Goal: Information Seeking & Learning: Learn about a topic

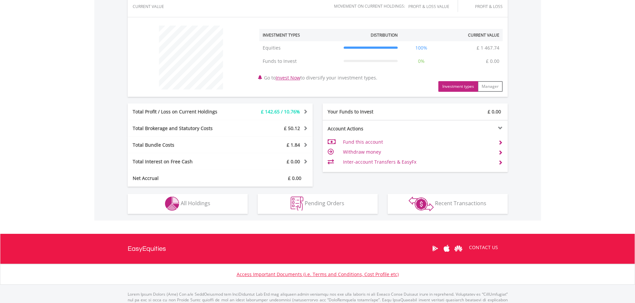
scroll to position [64, 127]
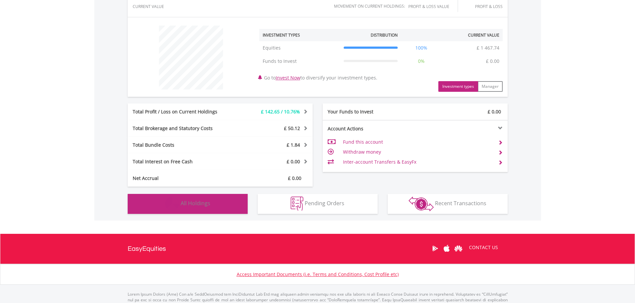
click at [213, 211] on button "Holdings All Holdings" at bounding box center [188, 204] width 120 height 20
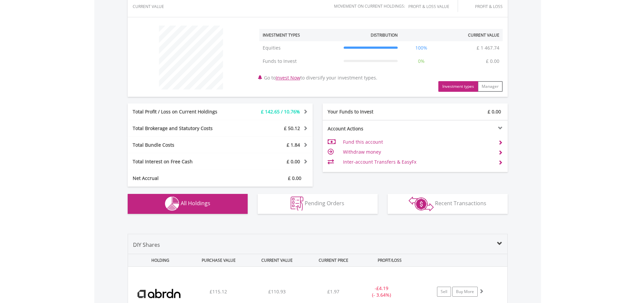
scroll to position [424, 0]
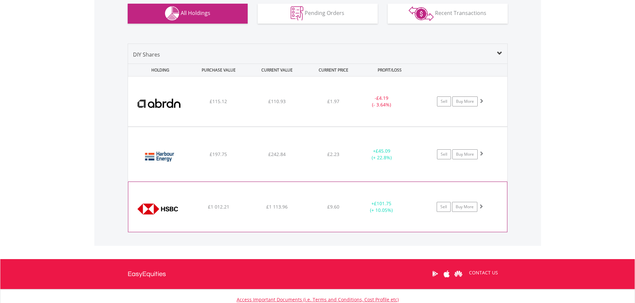
click at [482, 209] on span at bounding box center [480, 206] width 5 height 5
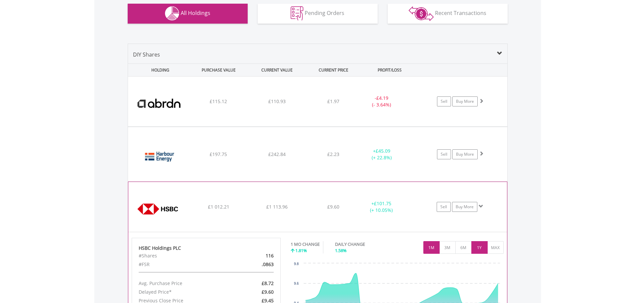
scroll to position [524, 0]
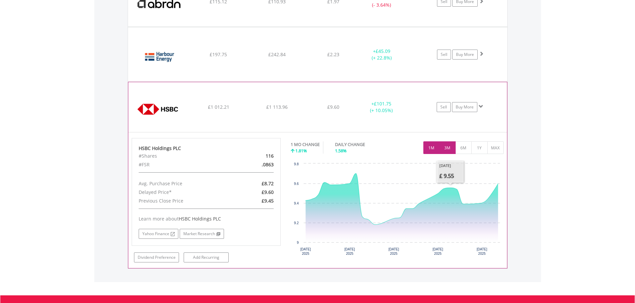
click at [445, 147] on button "3M" at bounding box center [447, 148] width 16 height 13
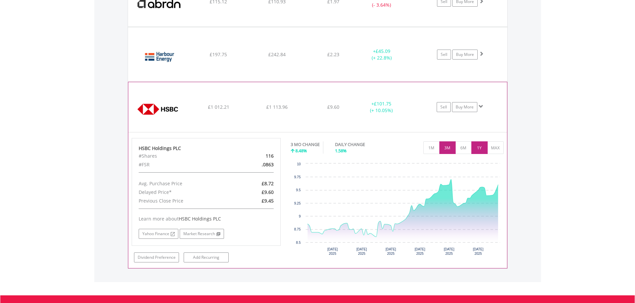
click at [477, 146] on button "1Y" at bounding box center [479, 148] width 16 height 13
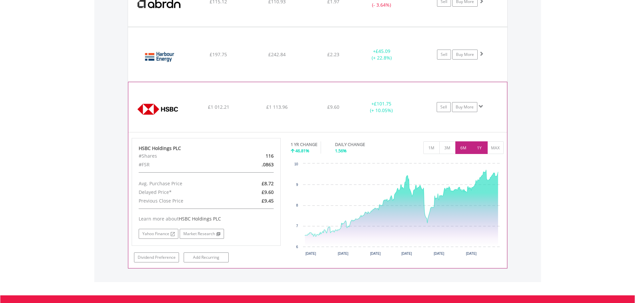
click at [465, 148] on button "6M" at bounding box center [463, 148] width 16 height 13
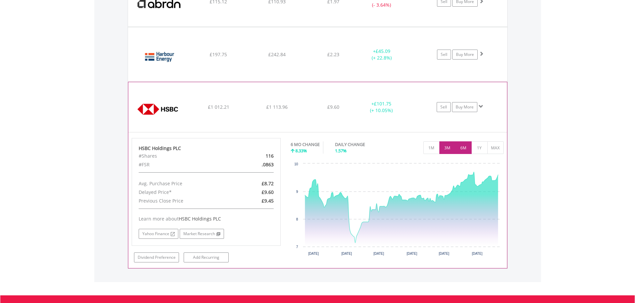
click at [451, 150] on button "3M" at bounding box center [447, 148] width 16 height 13
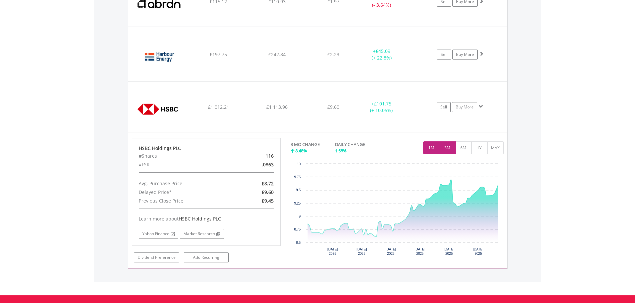
click at [434, 150] on button "1M" at bounding box center [431, 148] width 16 height 13
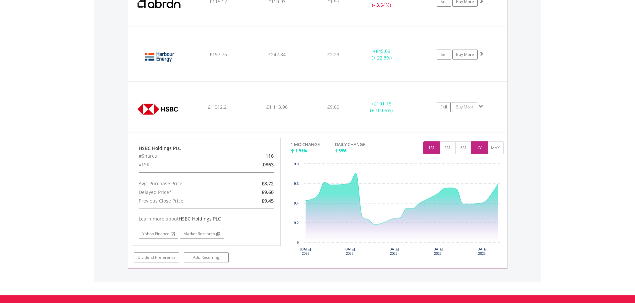
click at [479, 148] on button "1Y" at bounding box center [479, 148] width 16 height 13
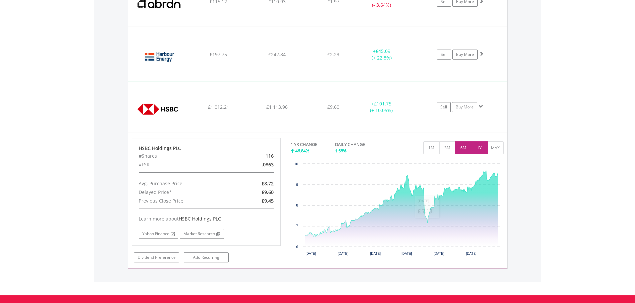
click at [467, 148] on button "6M" at bounding box center [463, 148] width 16 height 13
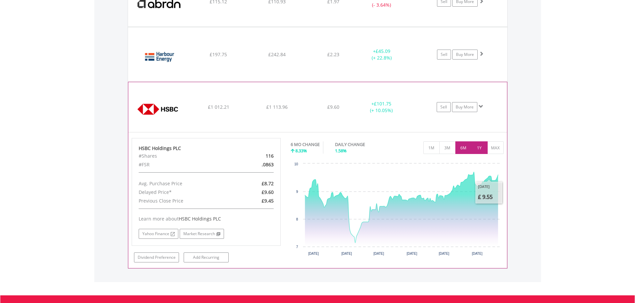
click at [484, 150] on button "1Y" at bounding box center [479, 148] width 16 height 13
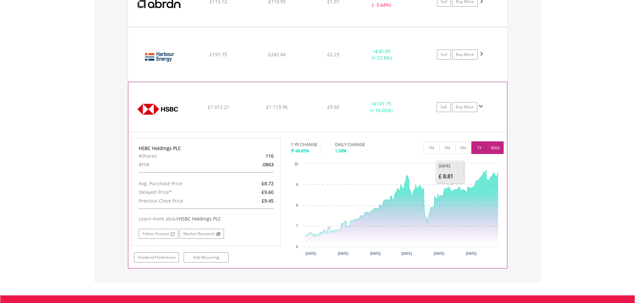
click at [493, 147] on button "MAX" at bounding box center [495, 148] width 16 height 13
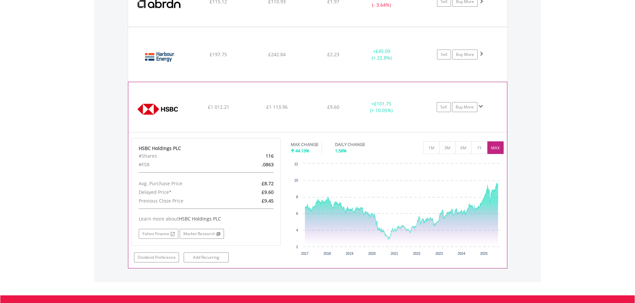
click at [483, 7] on div "Sell Buy More" at bounding box center [463, 2] width 87 height 10
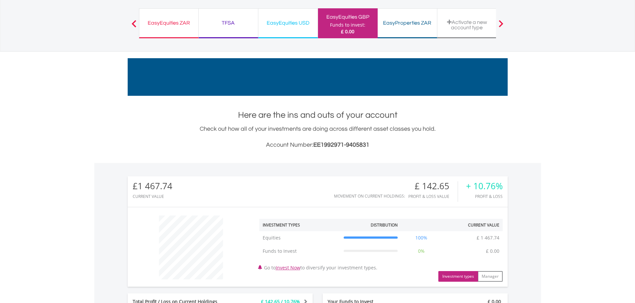
scroll to position [0, 0]
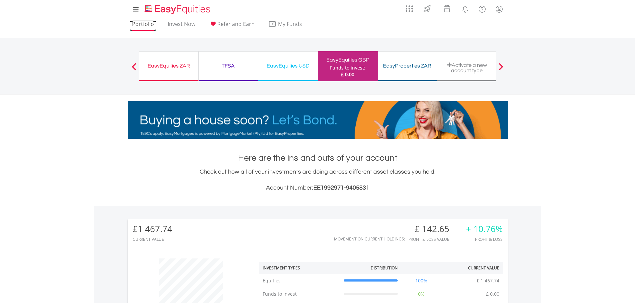
click at [151, 26] on link "Portfolio" at bounding box center [142, 26] width 27 height 10
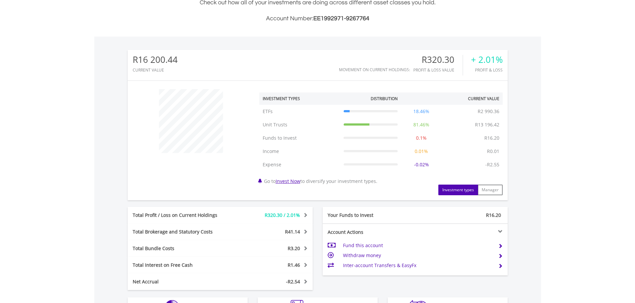
scroll to position [64, 127]
click at [229, 176] on div "﻿ Investment Types Distribution Current Value Show All ETFs ETFs R2 990.36 18.4…" at bounding box center [318, 141] width 380 height 110
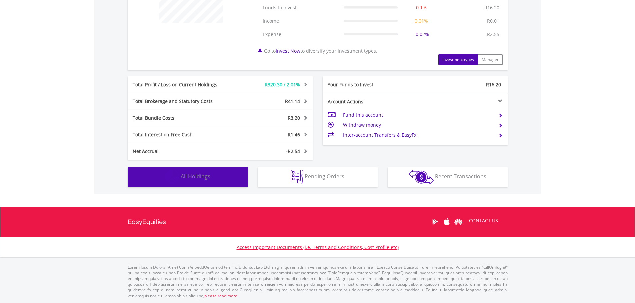
click at [220, 180] on button "Holdings All Holdings" at bounding box center [188, 177] width 120 height 20
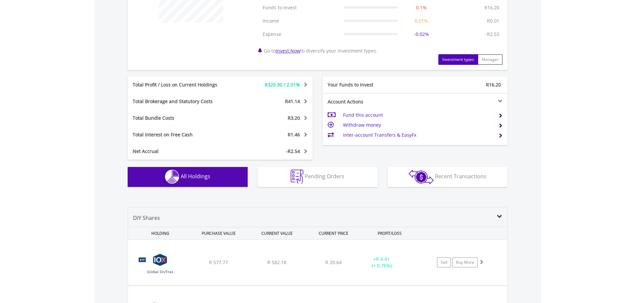
scroll to position [507, 0]
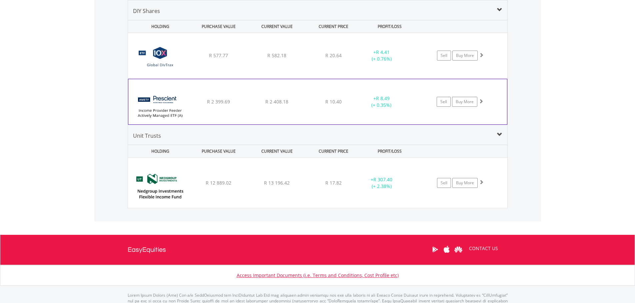
click at [482, 104] on span at bounding box center [480, 101] width 5 height 5
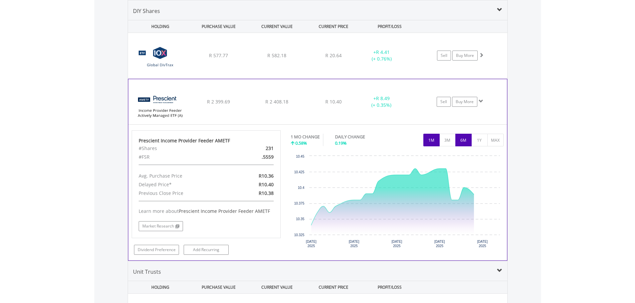
click at [463, 139] on button "6M" at bounding box center [463, 140] width 16 height 13
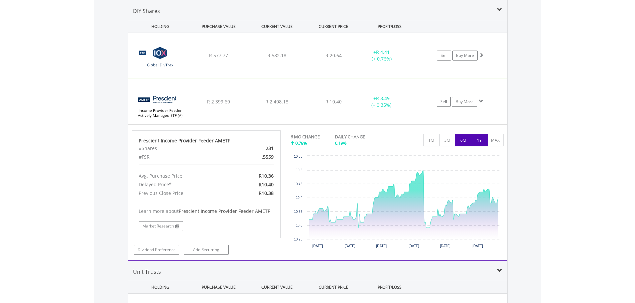
click at [474, 142] on button "1Y" at bounding box center [479, 140] width 16 height 13
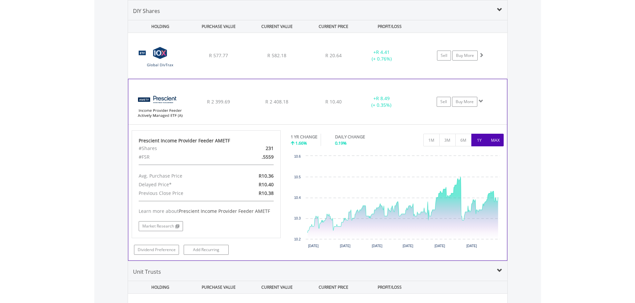
click at [490, 141] on button "MAX" at bounding box center [495, 140] width 16 height 13
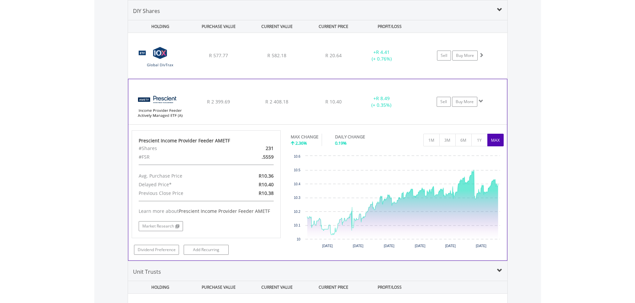
click at [481, 103] on span at bounding box center [480, 101] width 5 height 5
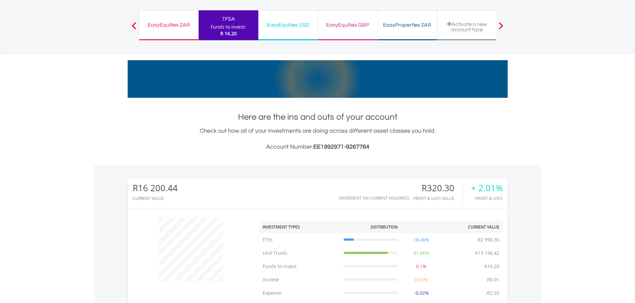
scroll to position [0, 0]
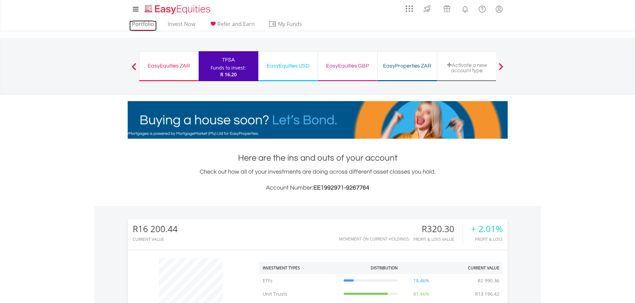
click at [149, 26] on link "Portfolio" at bounding box center [142, 26] width 27 height 10
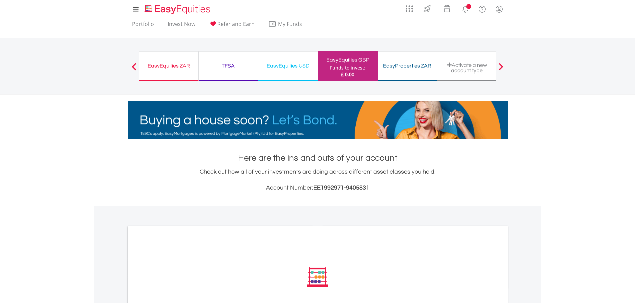
scroll to position [167, 0]
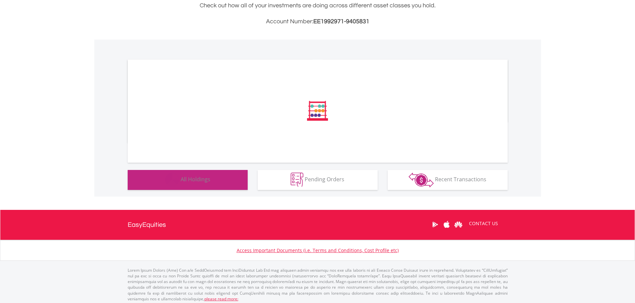
click at [223, 185] on button "Holdings All Holdings" at bounding box center [188, 180] width 120 height 20
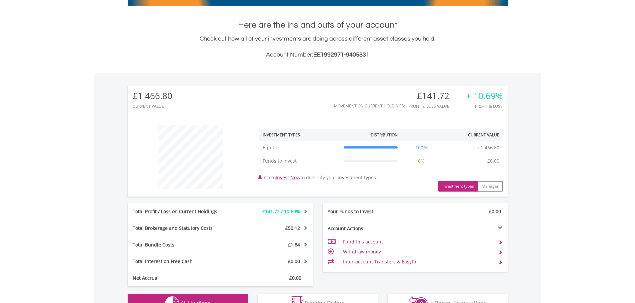
scroll to position [0, 0]
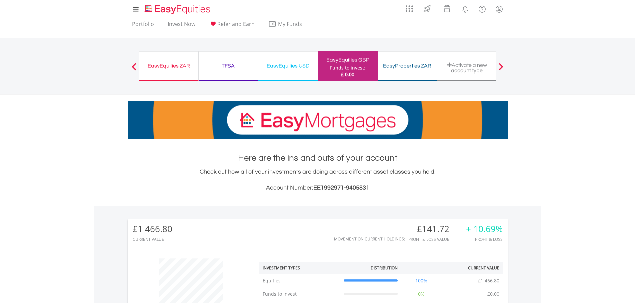
click at [417, 71] on div "EasyProperties ZAR Funds to invest: £ 0.00" at bounding box center [407, 66] width 60 height 30
